Goal: Information Seeking & Learning: Learn about a topic

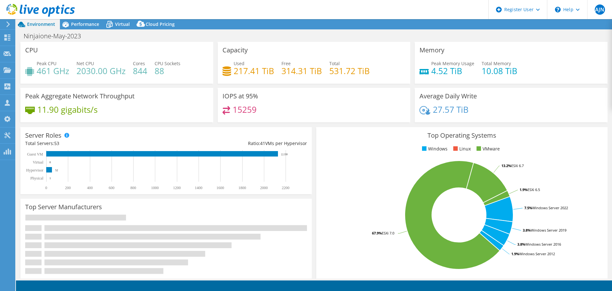
select select "USEast"
select select "USD"
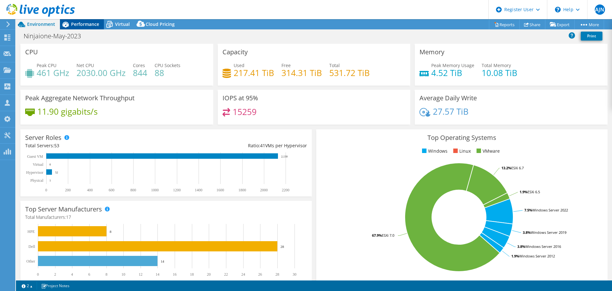
click at [82, 26] on span "Performance" at bounding box center [85, 24] width 28 height 6
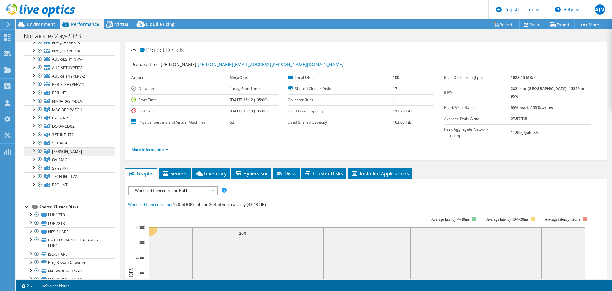
scroll to position [191, 0]
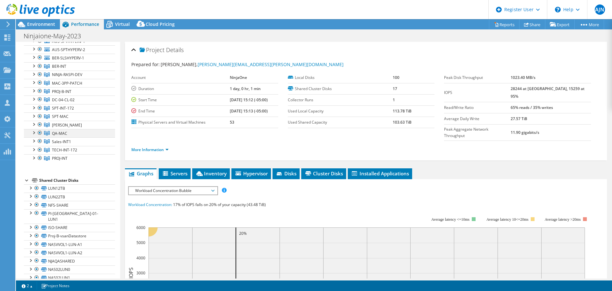
click at [32, 135] on div at bounding box center [33, 132] width 6 height 6
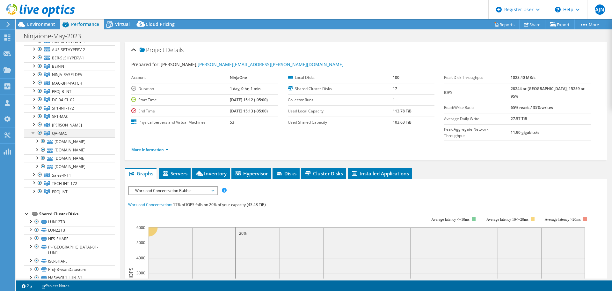
click at [32, 135] on div at bounding box center [33, 132] width 6 height 6
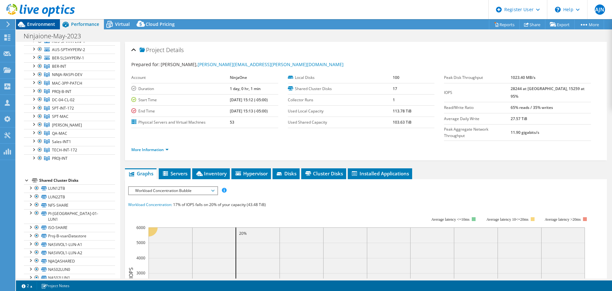
click at [45, 22] on span "Environment" at bounding box center [41, 24] width 28 height 6
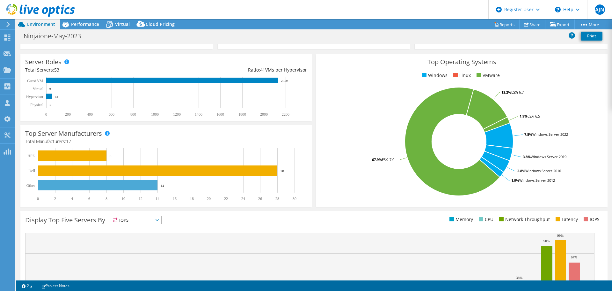
scroll to position [71, 0]
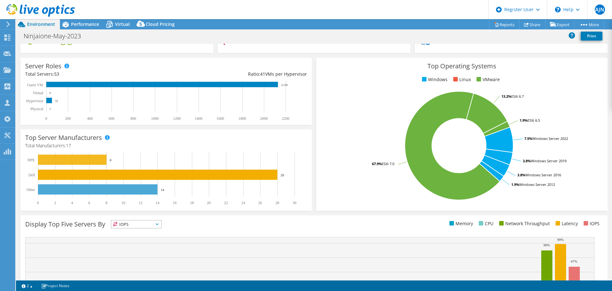
click at [98, 158] on rect at bounding box center [72, 159] width 69 height 10
click at [87, 25] on span "Performance" at bounding box center [85, 24] width 28 height 6
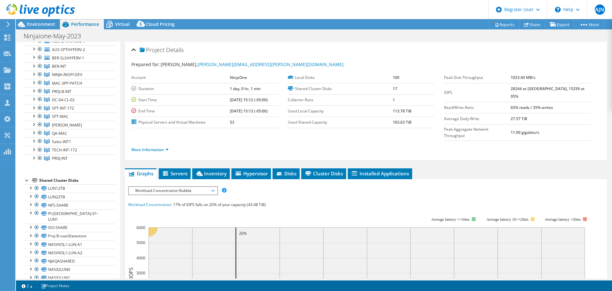
click at [203, 187] on span "Workload Concentration Bubble" at bounding box center [173, 191] width 82 height 8
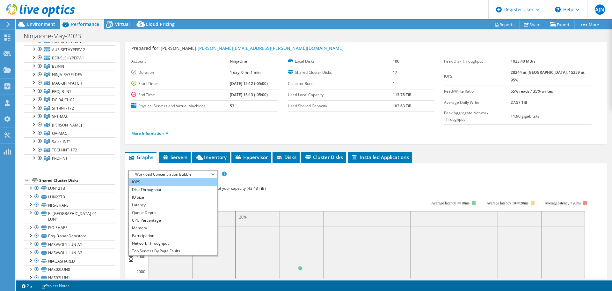
scroll to position [32, 0]
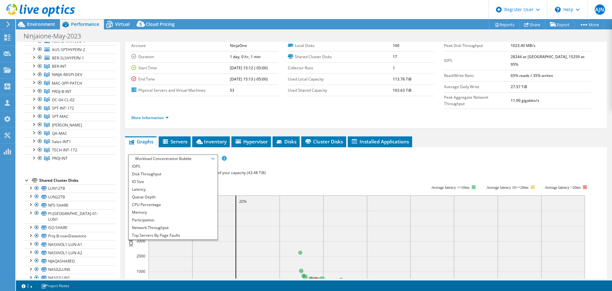
click at [292, 169] on div "Workload Concentration: 17% of IOPS falls on 20% of your capacity (43.48 TiB)" at bounding box center [366, 172] width 476 height 7
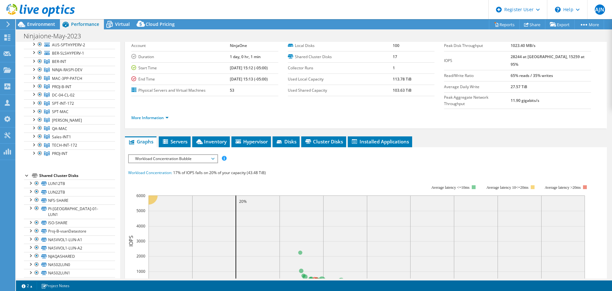
scroll to position [191, 0]
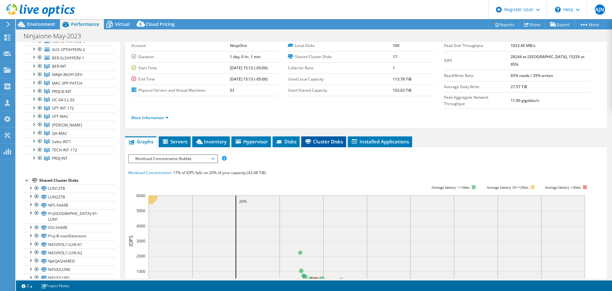
click at [317, 138] on span "Cluster Disks" at bounding box center [324, 141] width 39 height 6
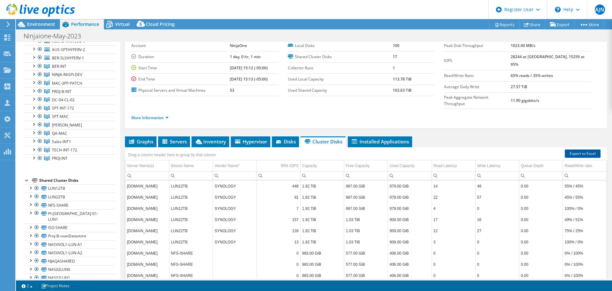
click at [573, 149] on link "Export to Excel" at bounding box center [583, 153] width 36 height 8
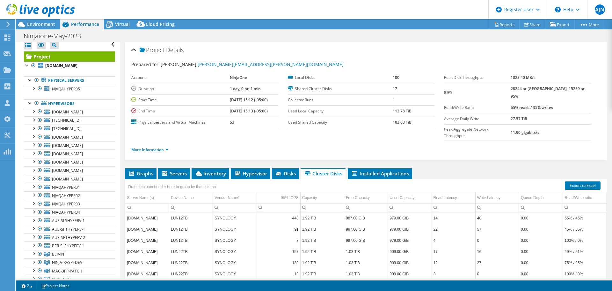
scroll to position [3, 0]
click at [182, 170] on span "Servers" at bounding box center [174, 173] width 26 height 6
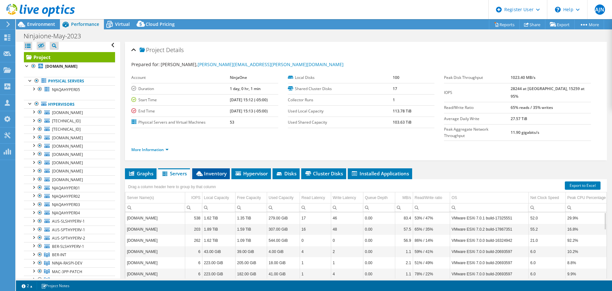
click at [215, 170] on span "Inventory" at bounding box center [211, 173] width 31 height 6
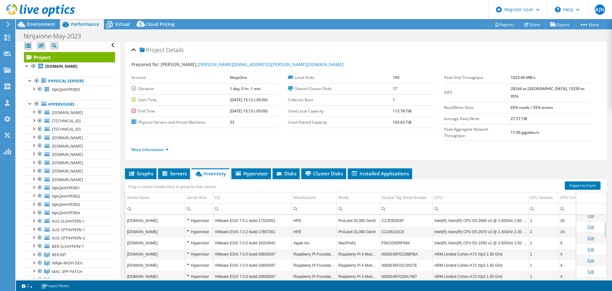
scroll to position [32, 0]
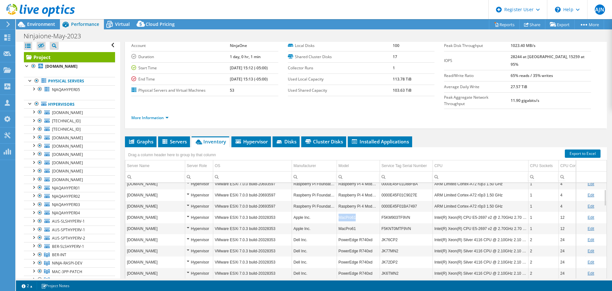
drag, startPoint x: 357, startPoint y: 205, endPoint x: 340, endPoint y: 206, distance: 16.6
click at [340, 211] on td "MacPro61" at bounding box center [358, 216] width 43 height 11
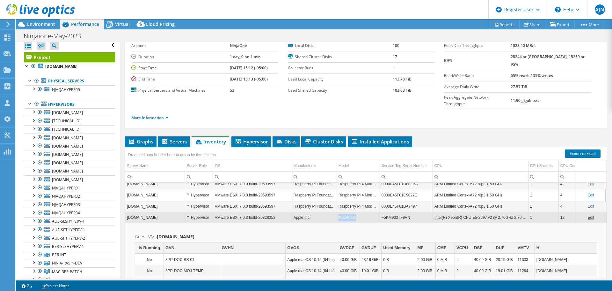
copy td "MacPro61"
drag, startPoint x: 340, startPoint y: 207, endPoint x: 356, endPoint y: 206, distance: 16.6
click at [356, 211] on td "MacPro61" at bounding box center [358, 216] width 43 height 11
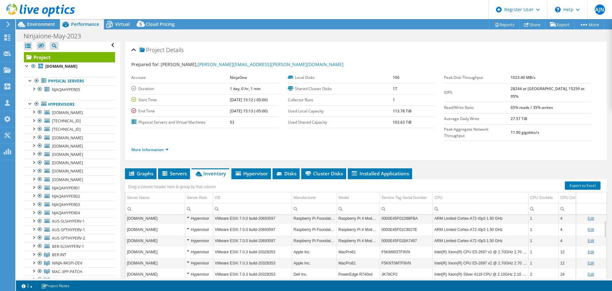
scroll to position [0, 0]
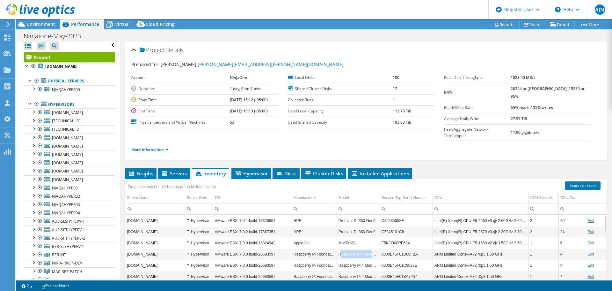
drag, startPoint x: 340, startPoint y: 243, endPoint x: 377, endPoint y: 244, distance: 37.0
click at [377, 248] on td "Raspberry Pi 4 Model B" at bounding box center [358, 253] width 43 height 11
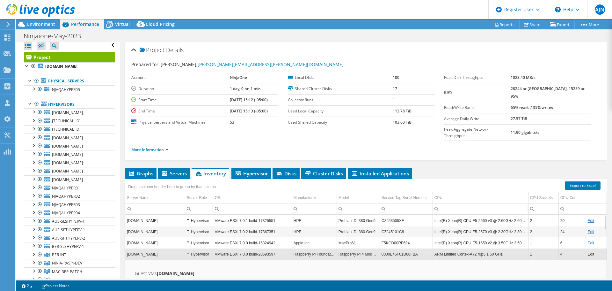
click at [474, 248] on td "ARM Limited Cortex-A72 r0p3 1.50 GHz" at bounding box center [481, 253] width 96 height 11
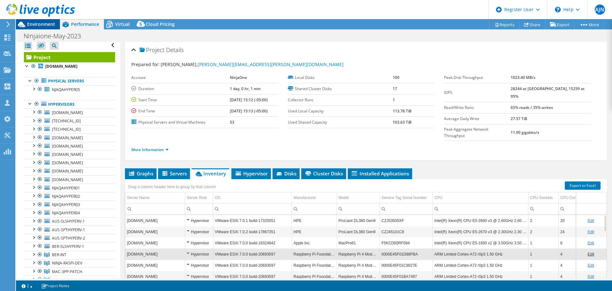
click at [41, 23] on span "Environment" at bounding box center [41, 24] width 28 height 6
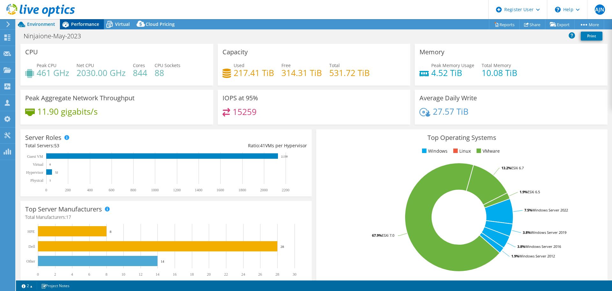
click at [77, 29] on div "Performance" at bounding box center [82, 24] width 44 height 10
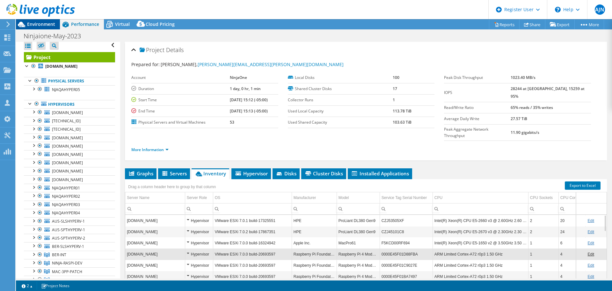
click at [36, 25] on span "Environment" at bounding box center [41, 24] width 28 height 6
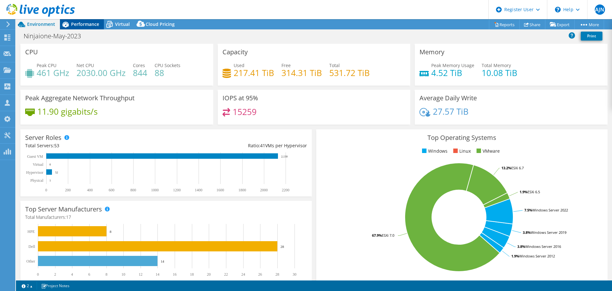
click at [83, 25] on span "Performance" at bounding box center [85, 24] width 28 height 6
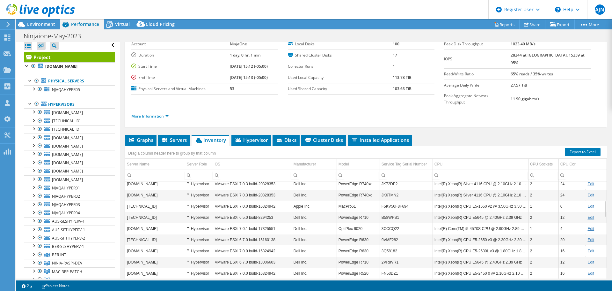
scroll to position [48, 0]
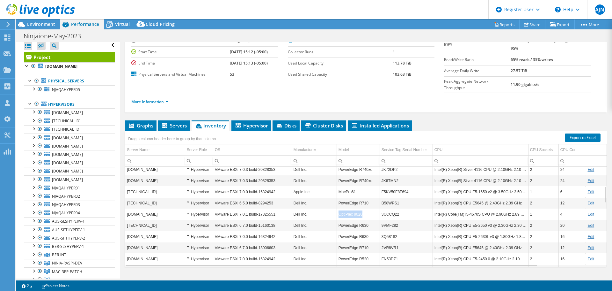
drag, startPoint x: 340, startPoint y: 202, endPoint x: 363, endPoint y: 203, distance: 23.0
click at [363, 208] on td "OptiPlex 9020" at bounding box center [358, 213] width 43 height 11
copy td "OptiPlex 9020"
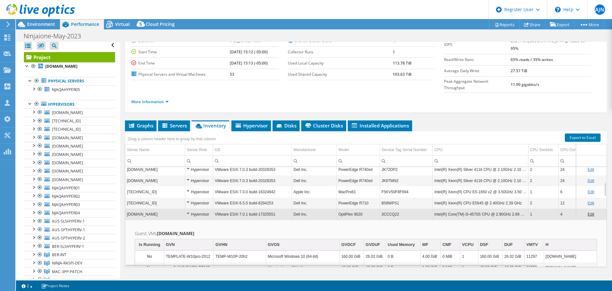
scroll to position [16, 0]
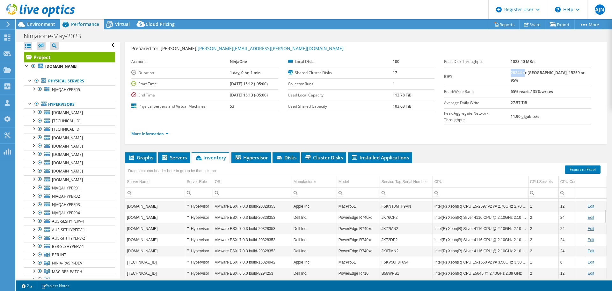
drag, startPoint x: 524, startPoint y: 74, endPoint x: 538, endPoint y: 72, distance: 13.5
click at [538, 72] on b "28244 at [GEOGRAPHIC_DATA], 15259 at 95%" at bounding box center [548, 76] width 74 height 13
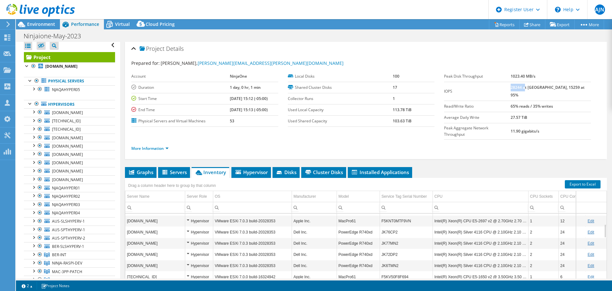
scroll to position [0, 0]
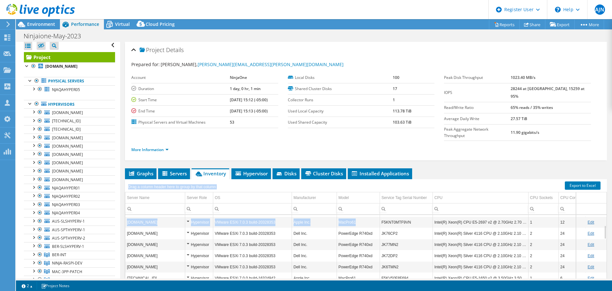
drag, startPoint x: 357, startPoint y: 208, endPoint x: 336, endPoint y: 209, distance: 20.4
click at [336, 209] on div "Drag a column header here to group by that column Server Name Server Role OS Ma…" at bounding box center [366, 247] width 482 height 136
click at [328, 227] on td "Dell Inc." at bounding box center [314, 232] width 45 height 11
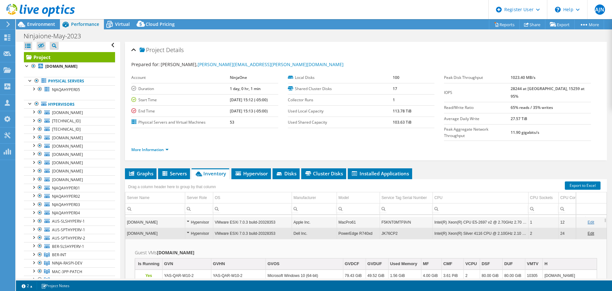
click at [327, 227] on td "Dell Inc." at bounding box center [314, 232] width 45 height 11
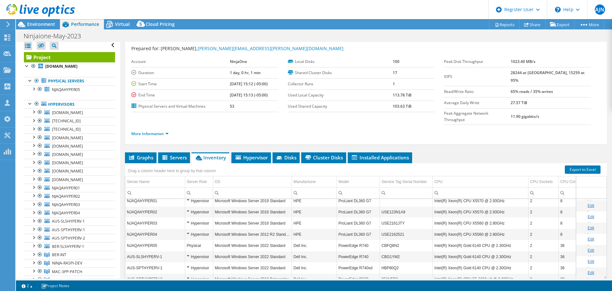
scroll to position [48, 0]
